Goal: Task Accomplishment & Management: Use online tool/utility

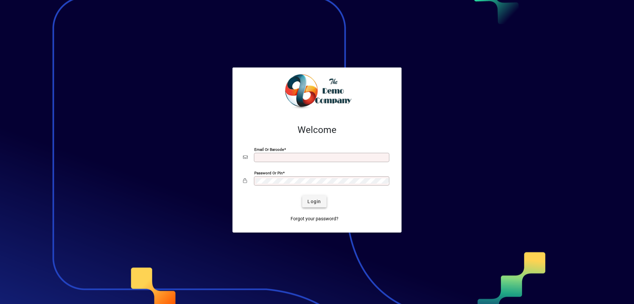
type input "**********"
click at [313, 203] on span "Login" at bounding box center [314, 201] width 14 height 7
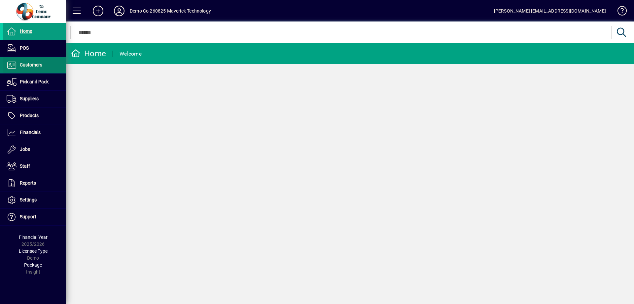
click at [30, 65] on span "Customers" at bounding box center [31, 64] width 22 height 5
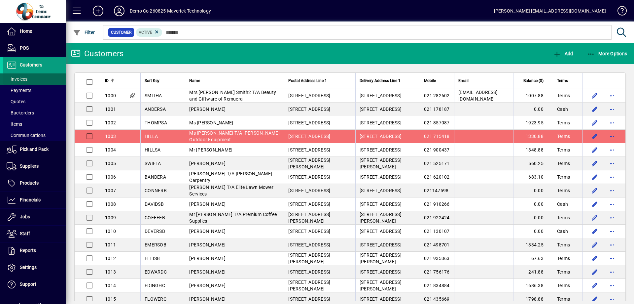
click at [21, 79] on span "Invoices" at bounding box center [17, 78] width 21 height 5
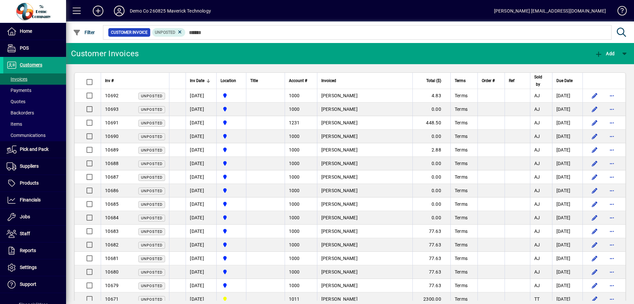
click at [100, 84] on th at bounding box center [88, 81] width 26 height 16
click at [117, 83] on div "Inv #" at bounding box center [135, 80] width 60 height 7
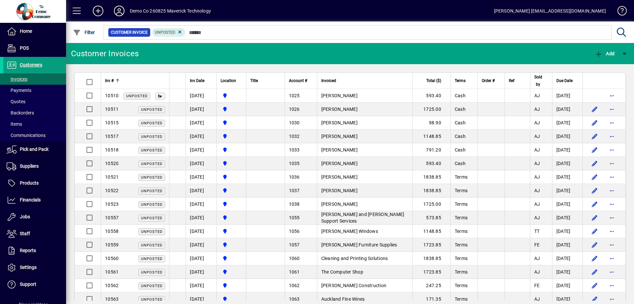
click at [117, 80] on div at bounding box center [117, 80] width 2 height 2
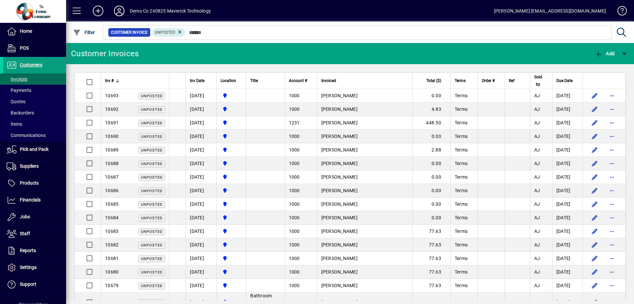
click at [117, 80] on div at bounding box center [118, 81] width 4 height 4
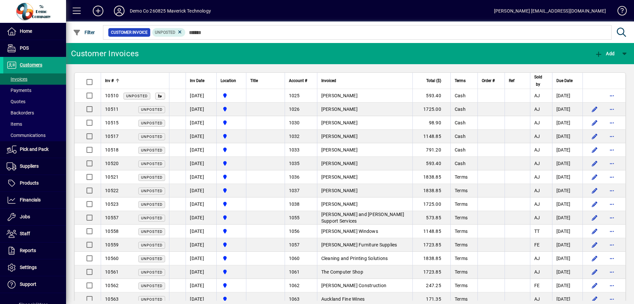
click at [114, 81] on div "Inv #" at bounding box center [135, 80] width 60 height 7
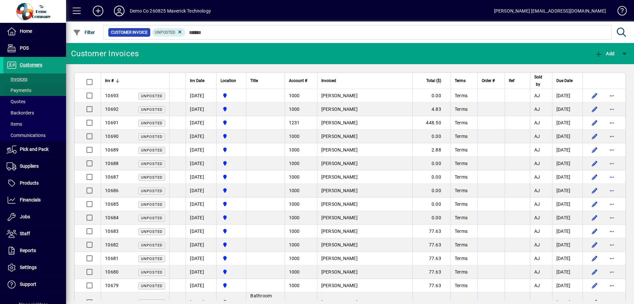
drag, startPoint x: 25, startPoint y: 87, endPoint x: 24, endPoint y: 84, distance: 3.4
click at [25, 87] on span "Payments" at bounding box center [17, 90] width 28 height 7
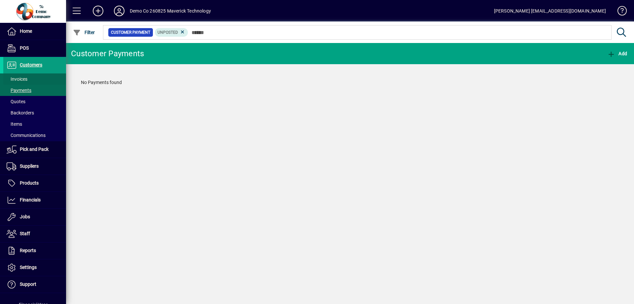
click at [22, 81] on span "Invoices" at bounding box center [17, 78] width 21 height 5
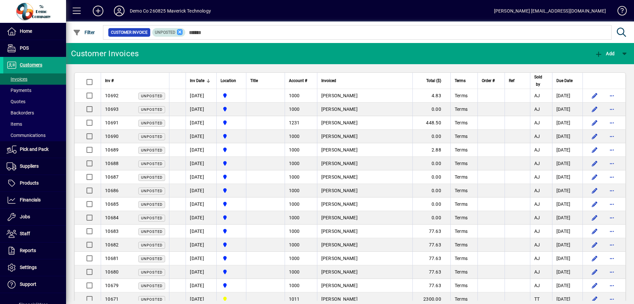
click at [181, 33] on icon at bounding box center [180, 32] width 6 height 6
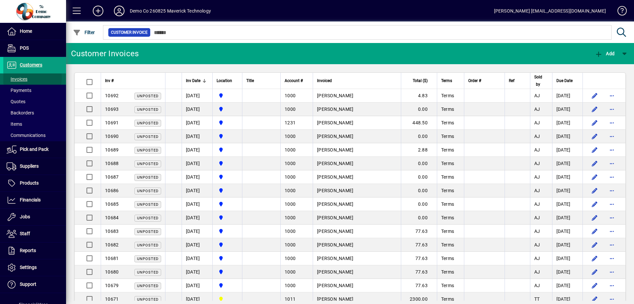
click at [24, 78] on span "Invoices" at bounding box center [17, 78] width 21 height 5
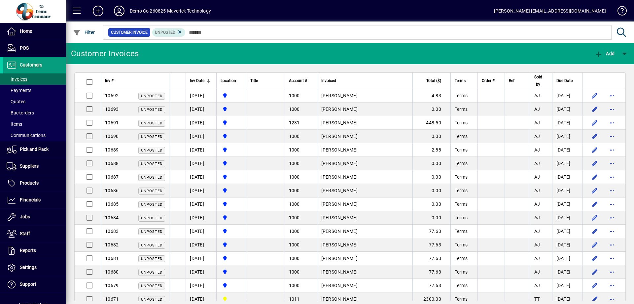
click at [208, 79] on div at bounding box center [208, 80] width 1 height 3
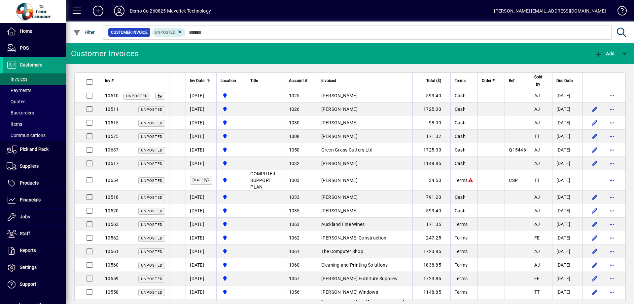
click at [208, 79] on div at bounding box center [208, 79] width 1 height 1
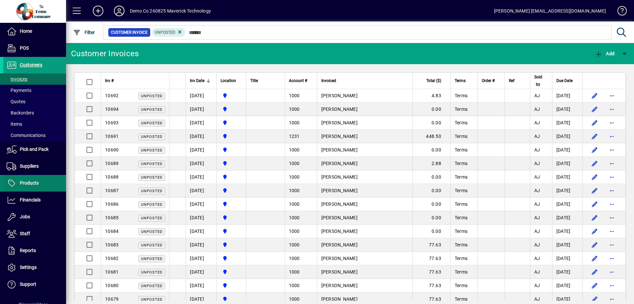
click at [32, 182] on span "Products" at bounding box center [29, 182] width 19 height 5
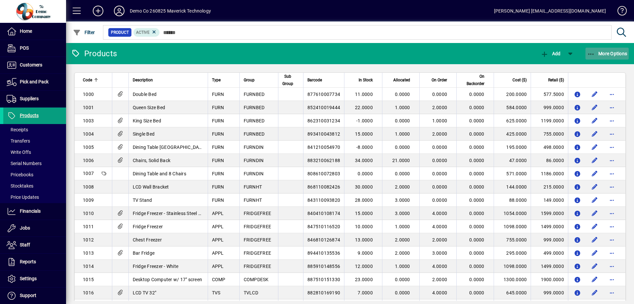
click at [591, 52] on icon "button" at bounding box center [591, 54] width 8 height 7
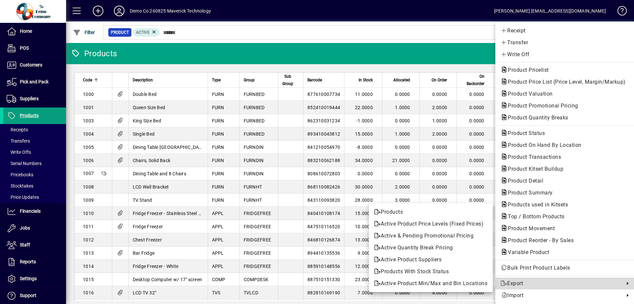
click at [515, 284] on span "Export" at bounding box center [561, 283] width 121 height 8
click at [399, 212] on span "Products" at bounding box center [430, 212] width 113 height 8
